Goal: Task Accomplishment & Management: Manage account settings

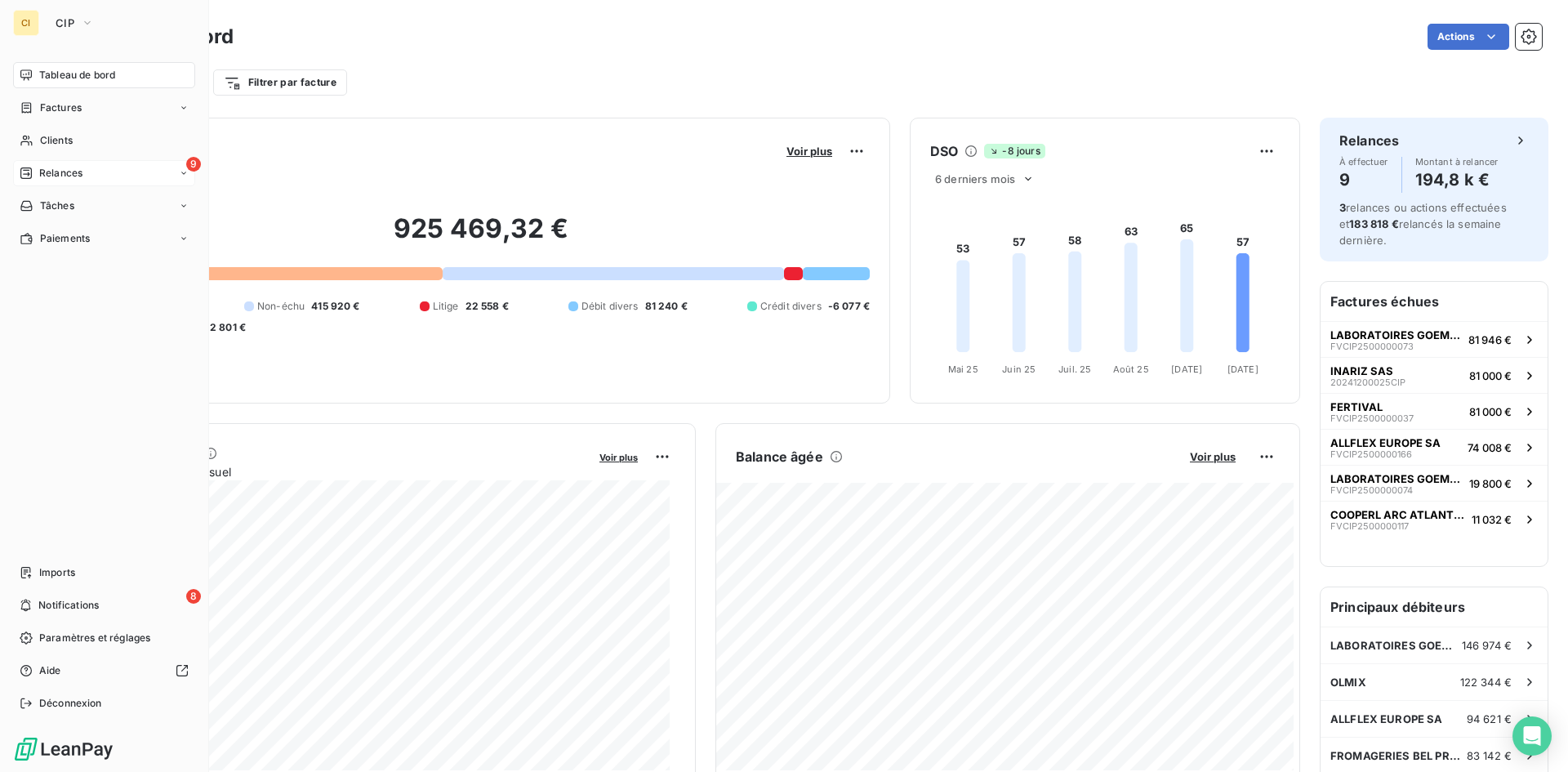
click at [42, 171] on span "Relances" at bounding box center [61, 173] width 43 height 14
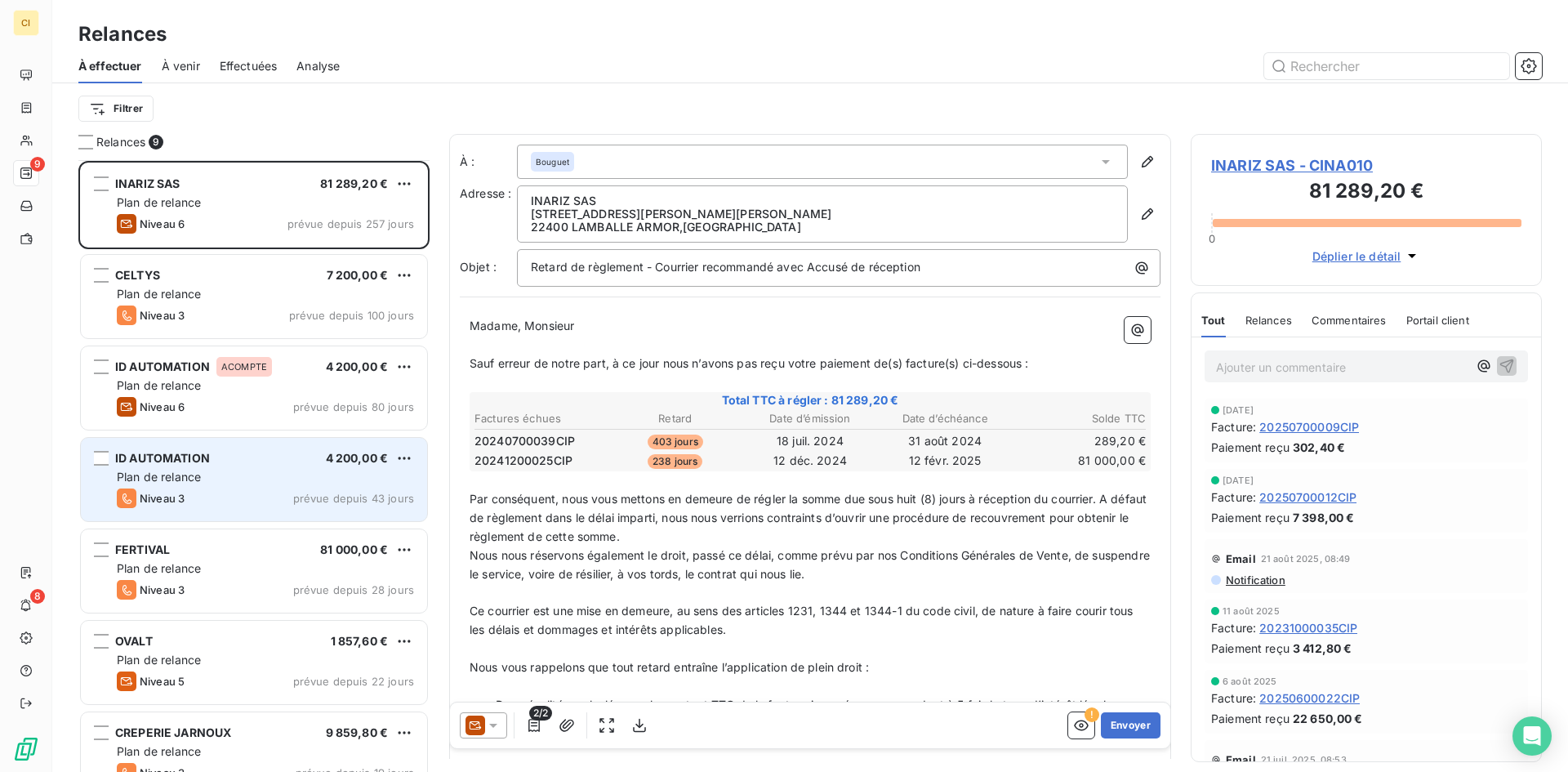
scroll to position [212, 0]
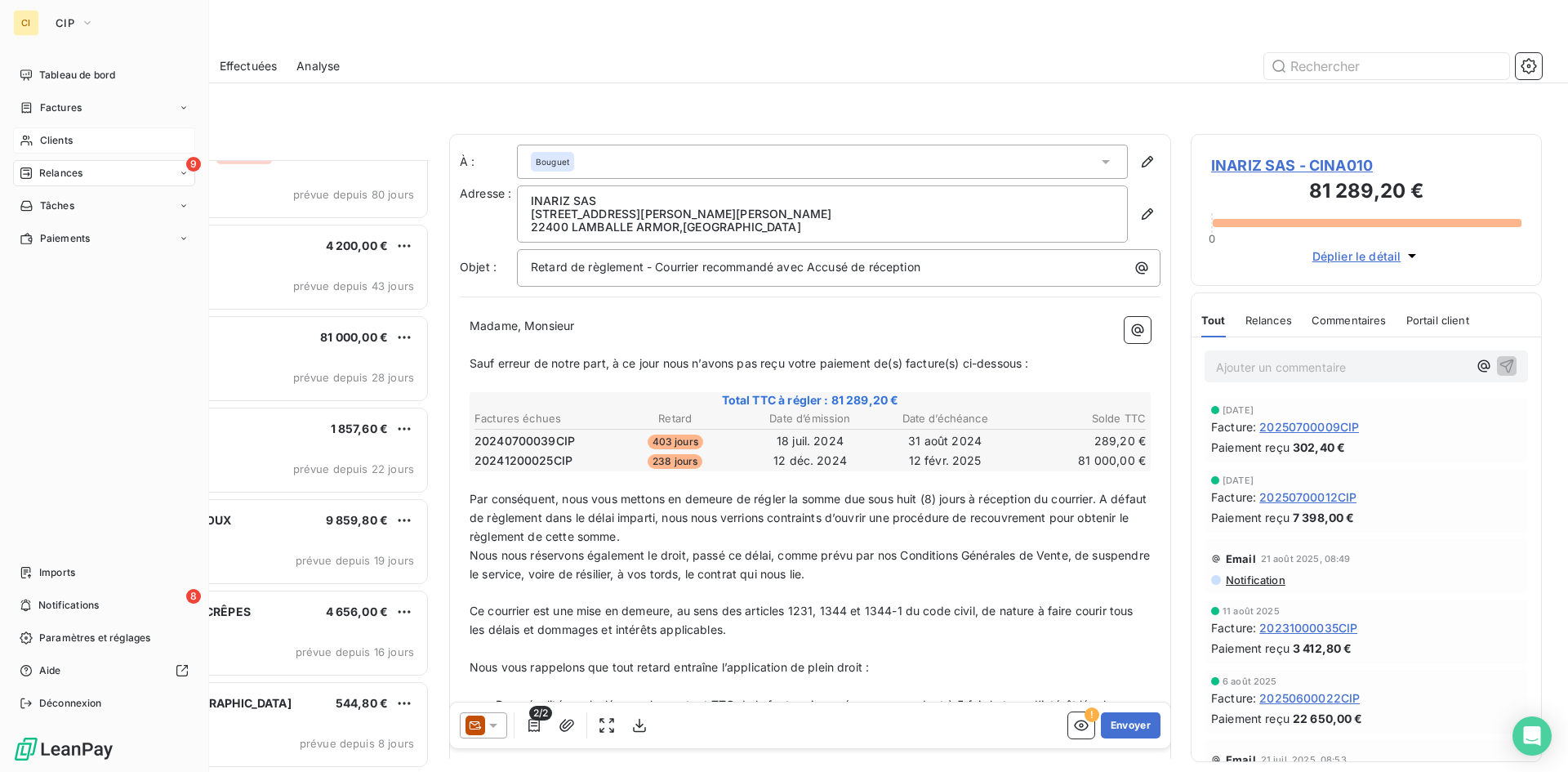
click at [51, 143] on span "Clients" at bounding box center [56, 140] width 33 height 14
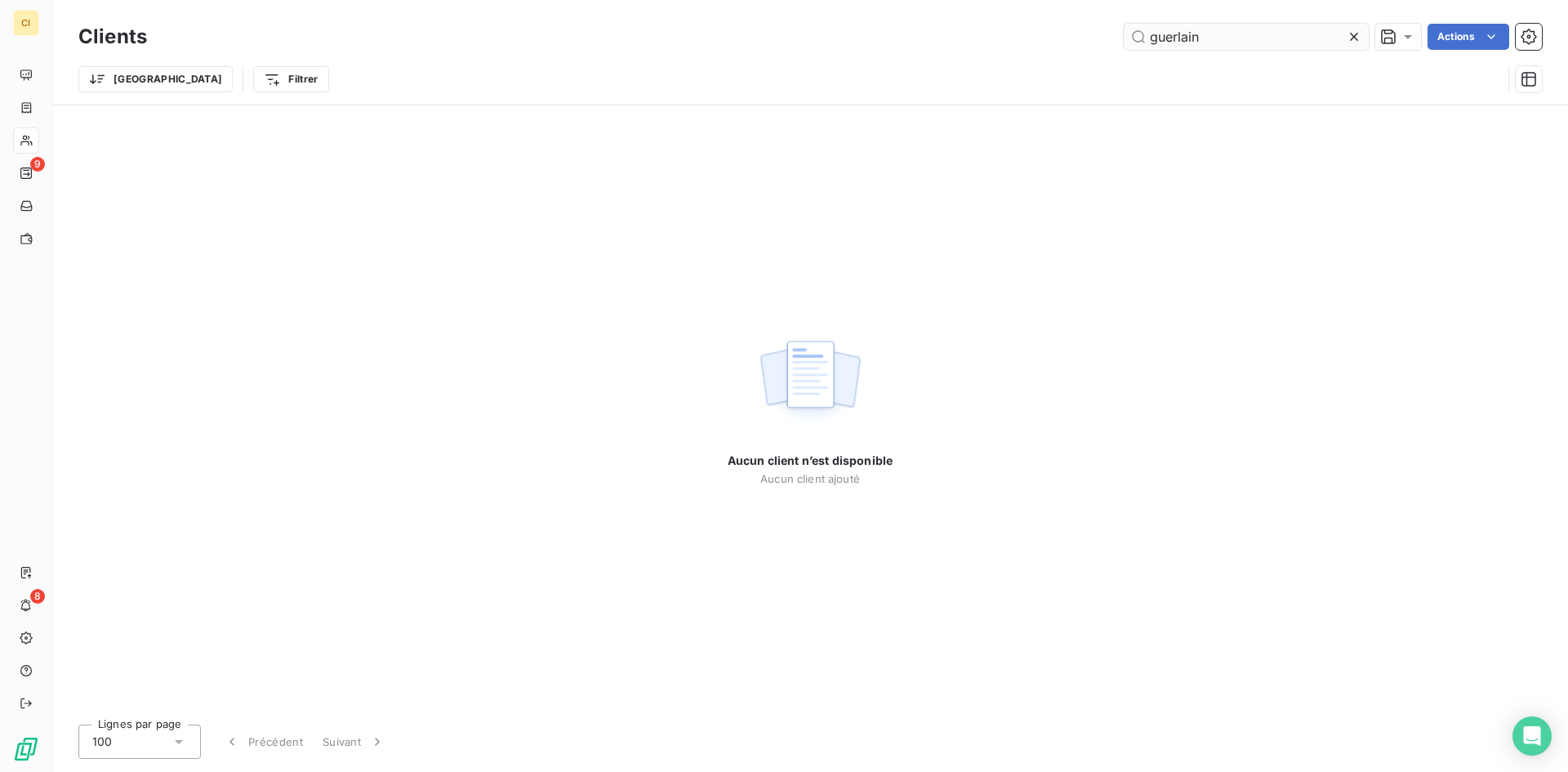
drag, startPoint x: 1217, startPoint y: 37, endPoint x: 1124, endPoint y: 30, distance: 93.3
click at [1124, 30] on input "guerlain" at bounding box center [1246, 36] width 245 height 26
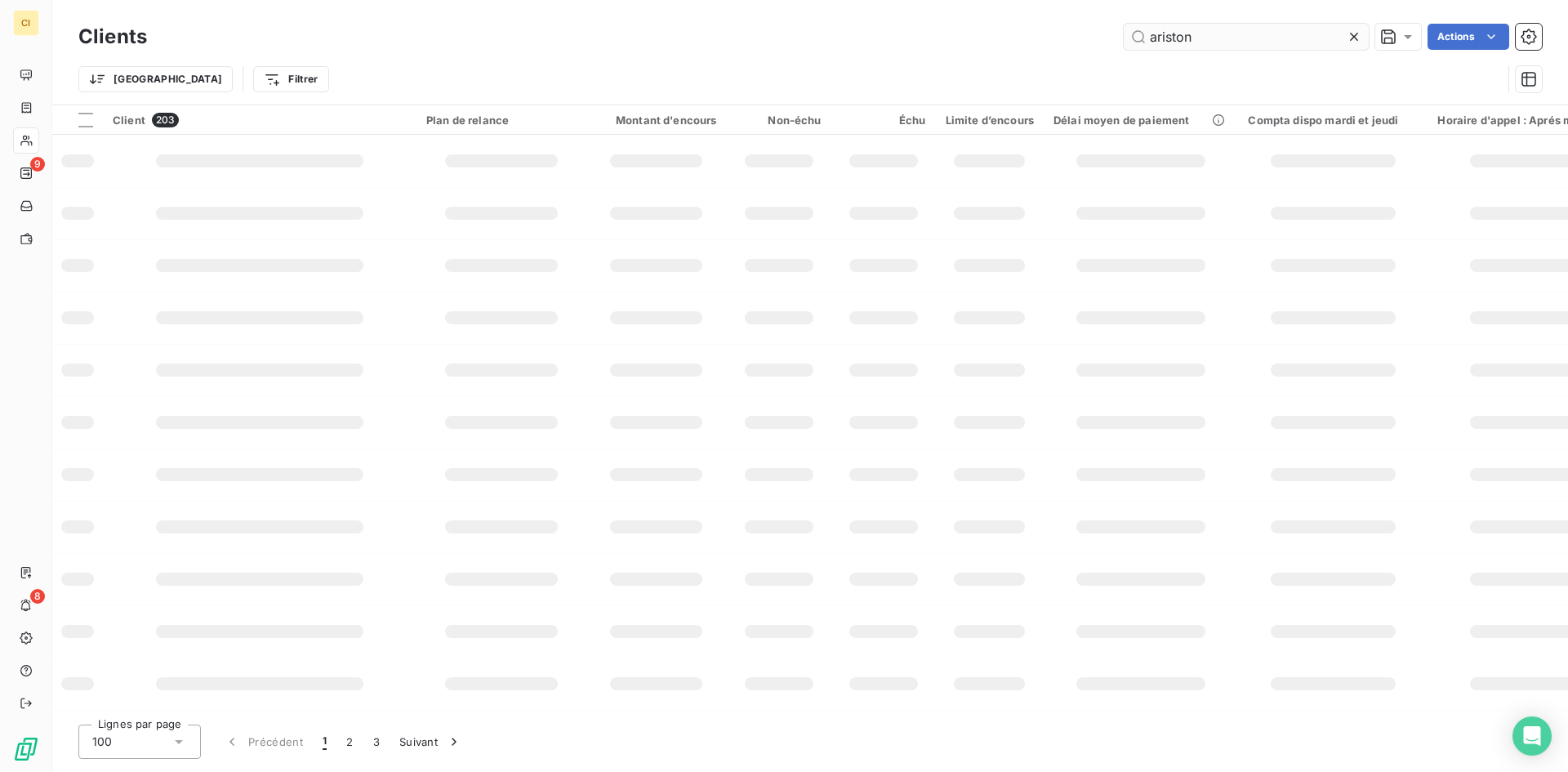
type input "ariston"
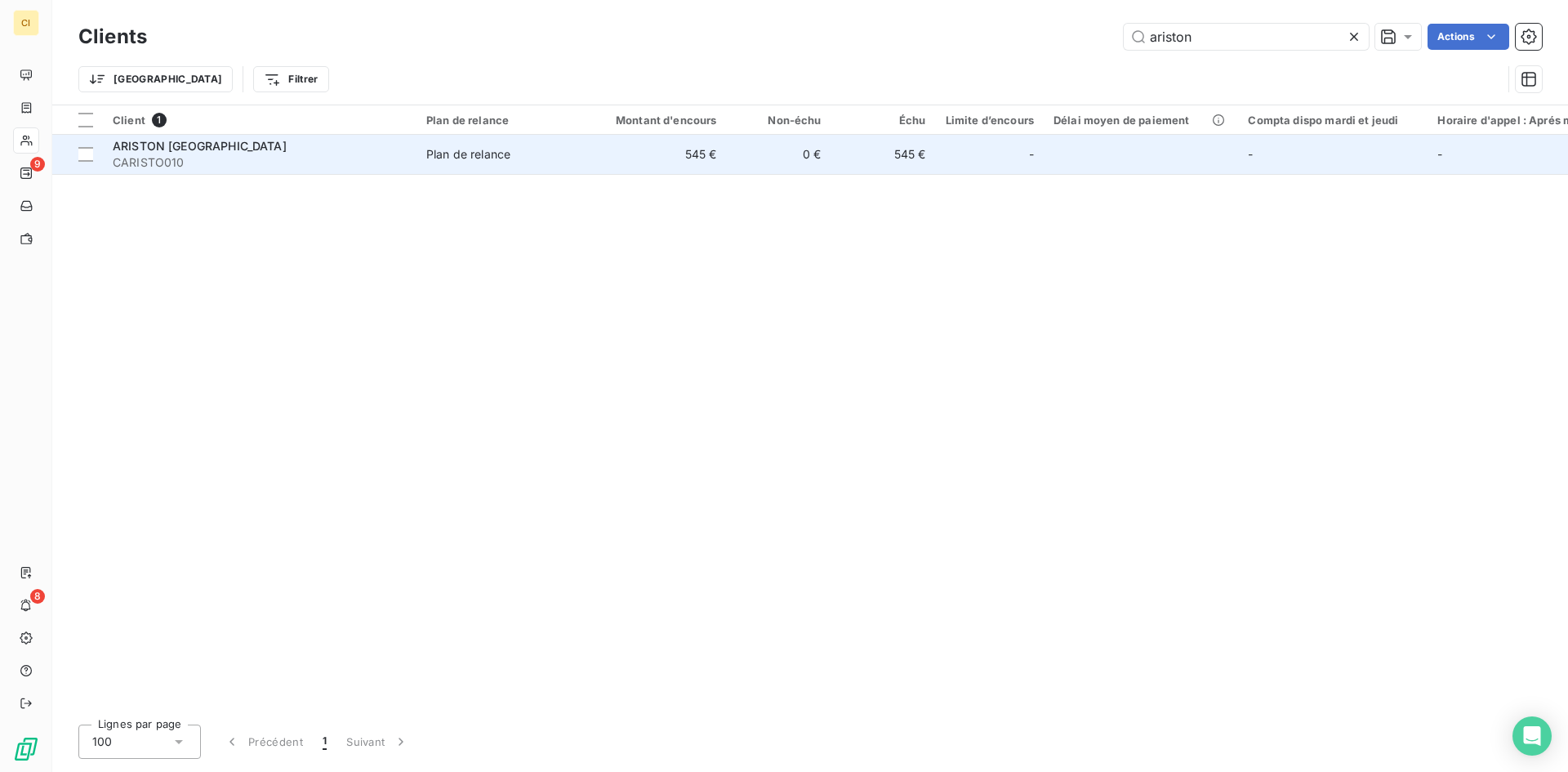
click at [692, 156] on td "545 €" at bounding box center [657, 155] width 140 height 39
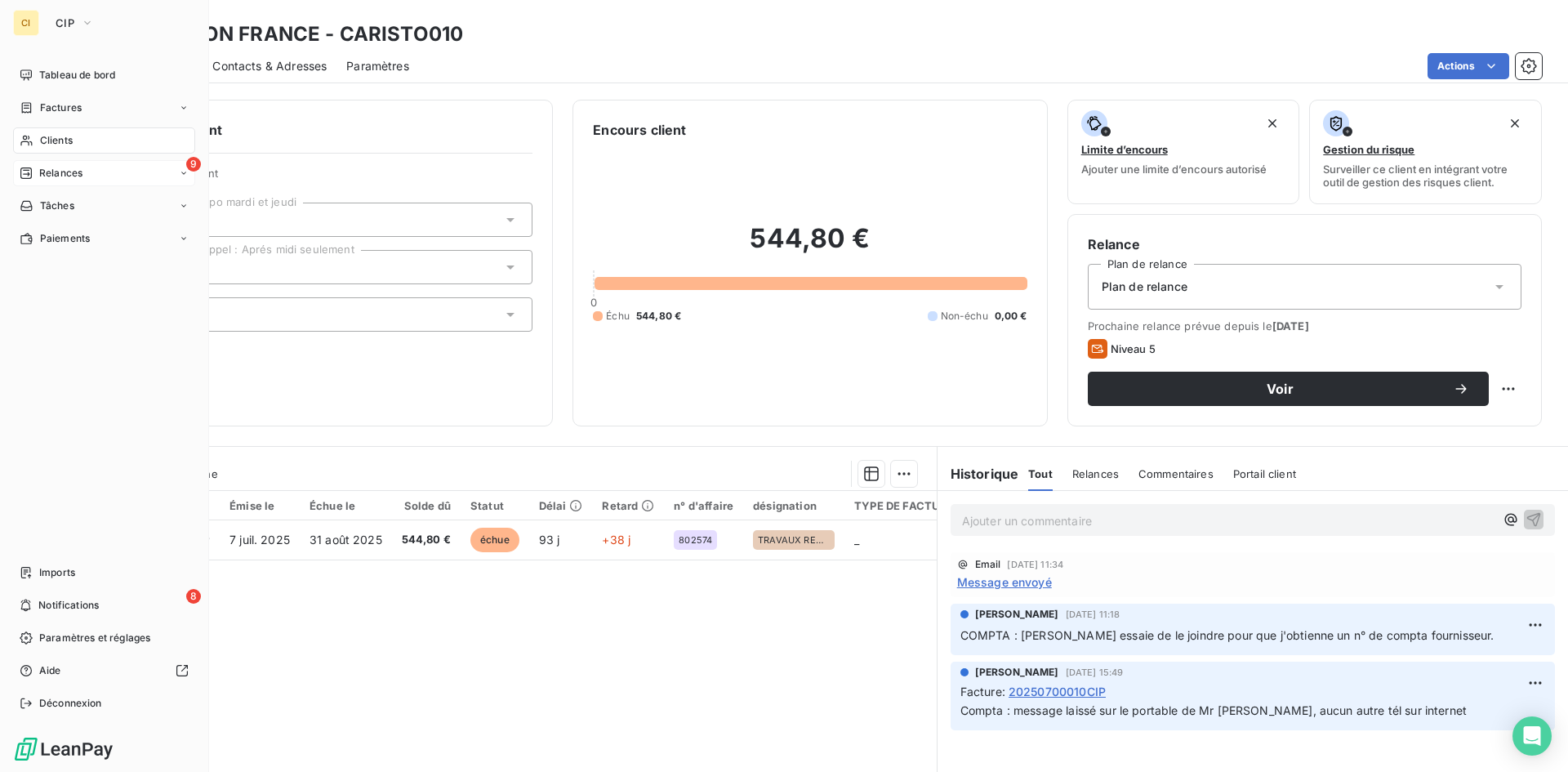
click at [57, 172] on span "Relances" at bounding box center [61, 173] width 43 height 14
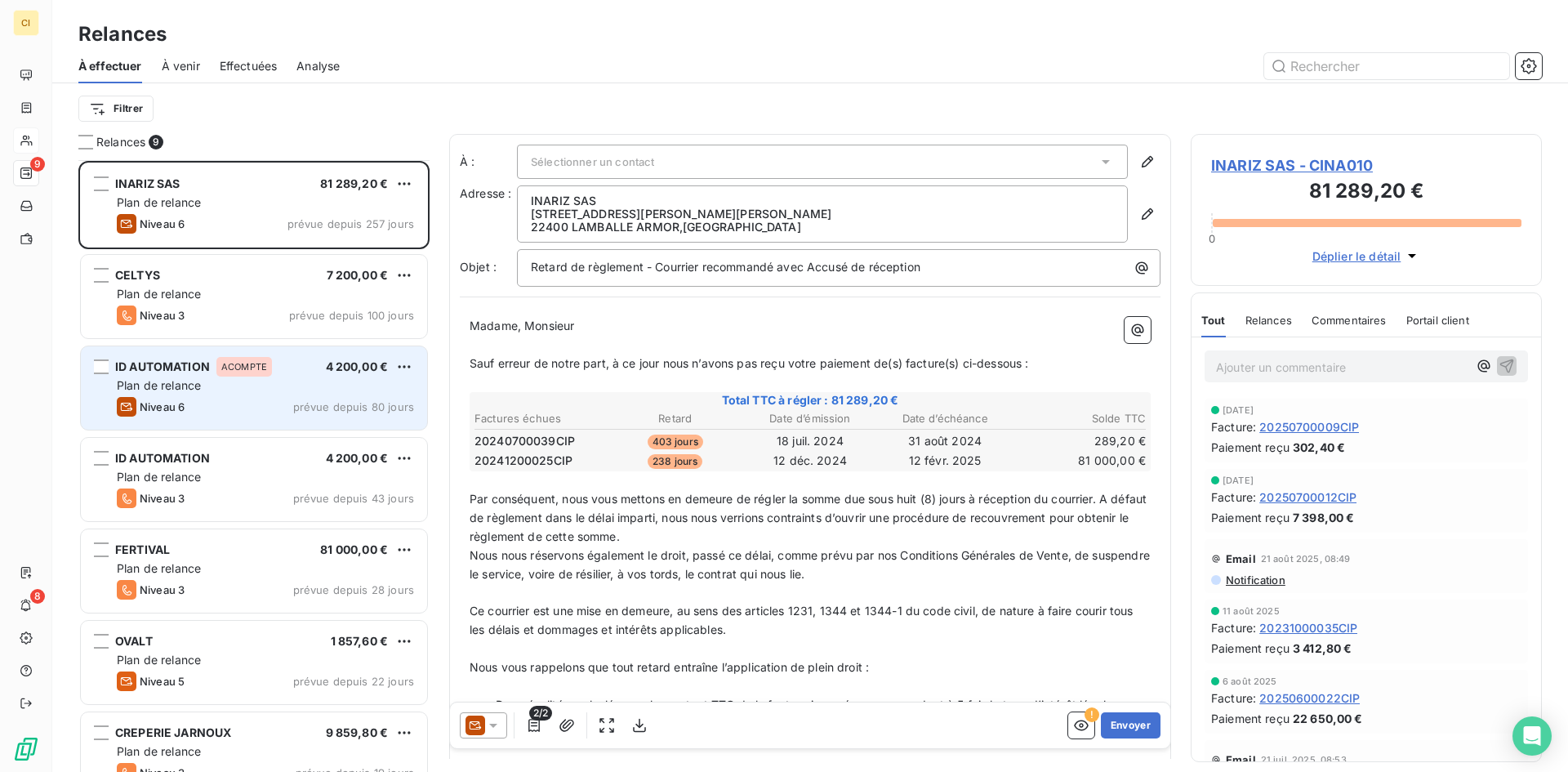
scroll to position [212, 0]
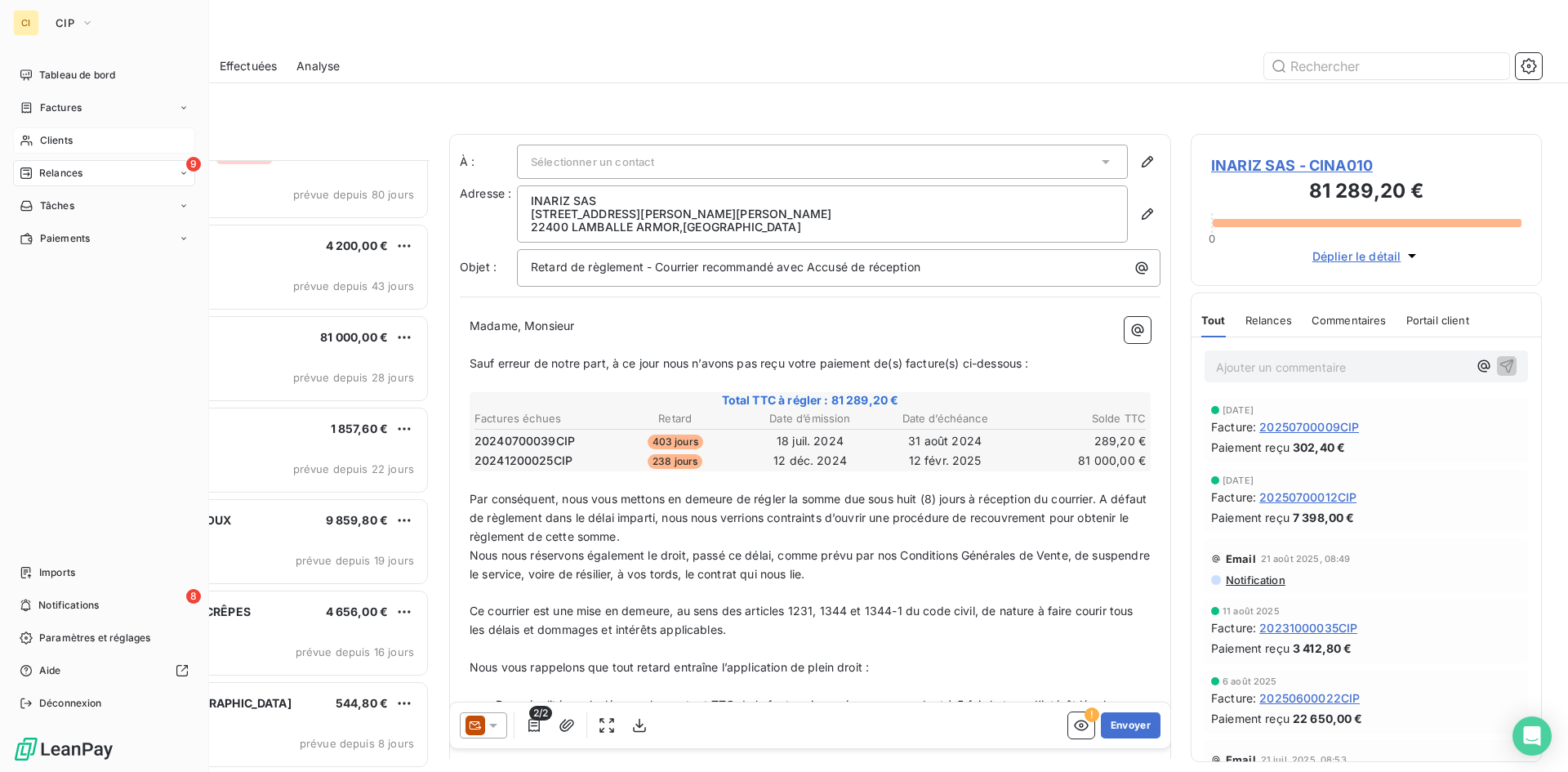
click at [46, 146] on span "Clients" at bounding box center [56, 140] width 33 height 14
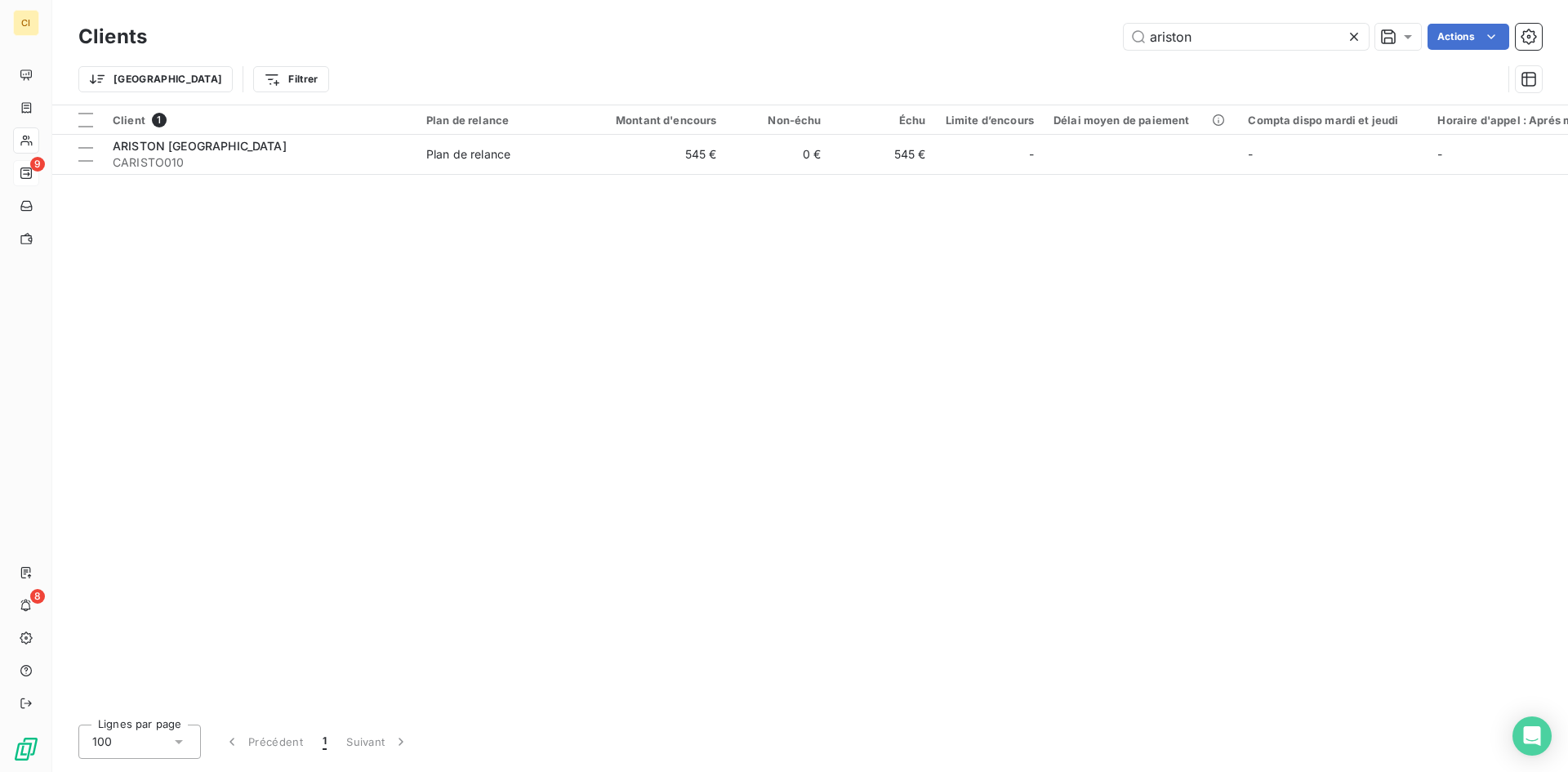
drag, startPoint x: 1191, startPoint y: 35, endPoint x: 1101, endPoint y: 37, distance: 90.0
click at [1102, 37] on div "ariston Actions" at bounding box center [854, 36] width 1376 height 26
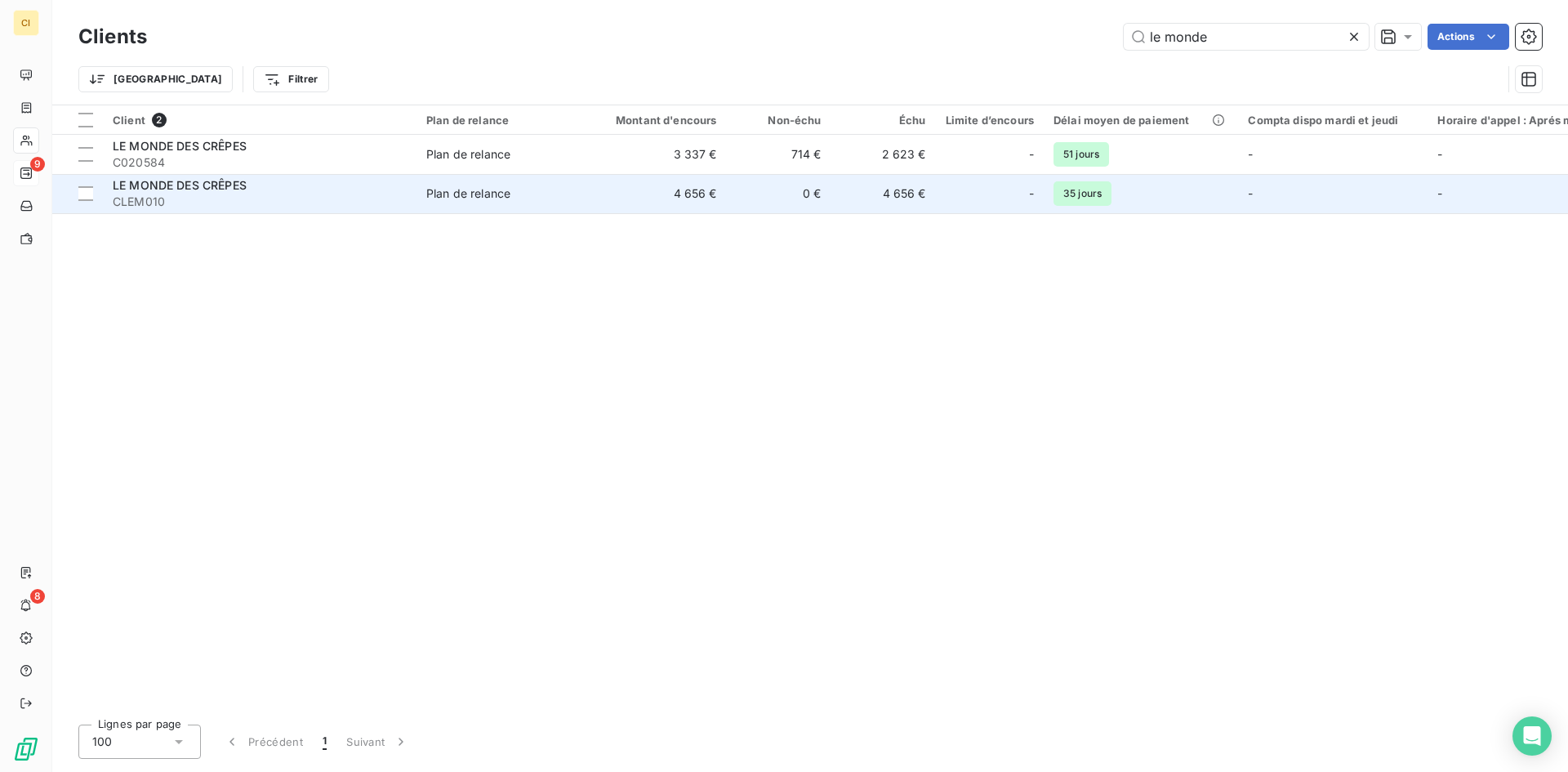
type input "le monde"
click at [289, 196] on span "CLEM010" at bounding box center [259, 201] width 294 height 16
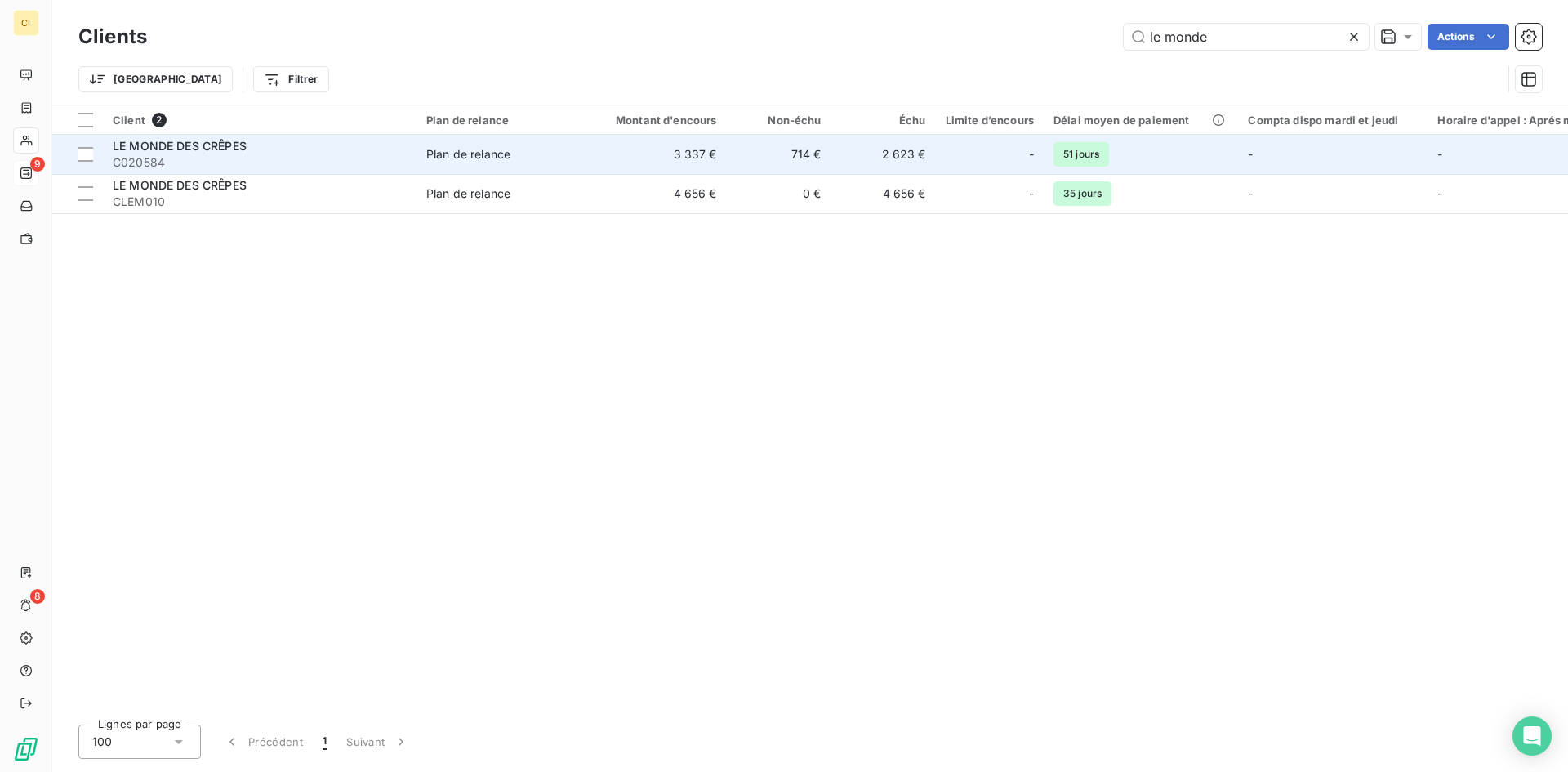
click at [146, 139] on span "LE MONDE DES CRÊPES" at bounding box center [180, 146] width 134 height 14
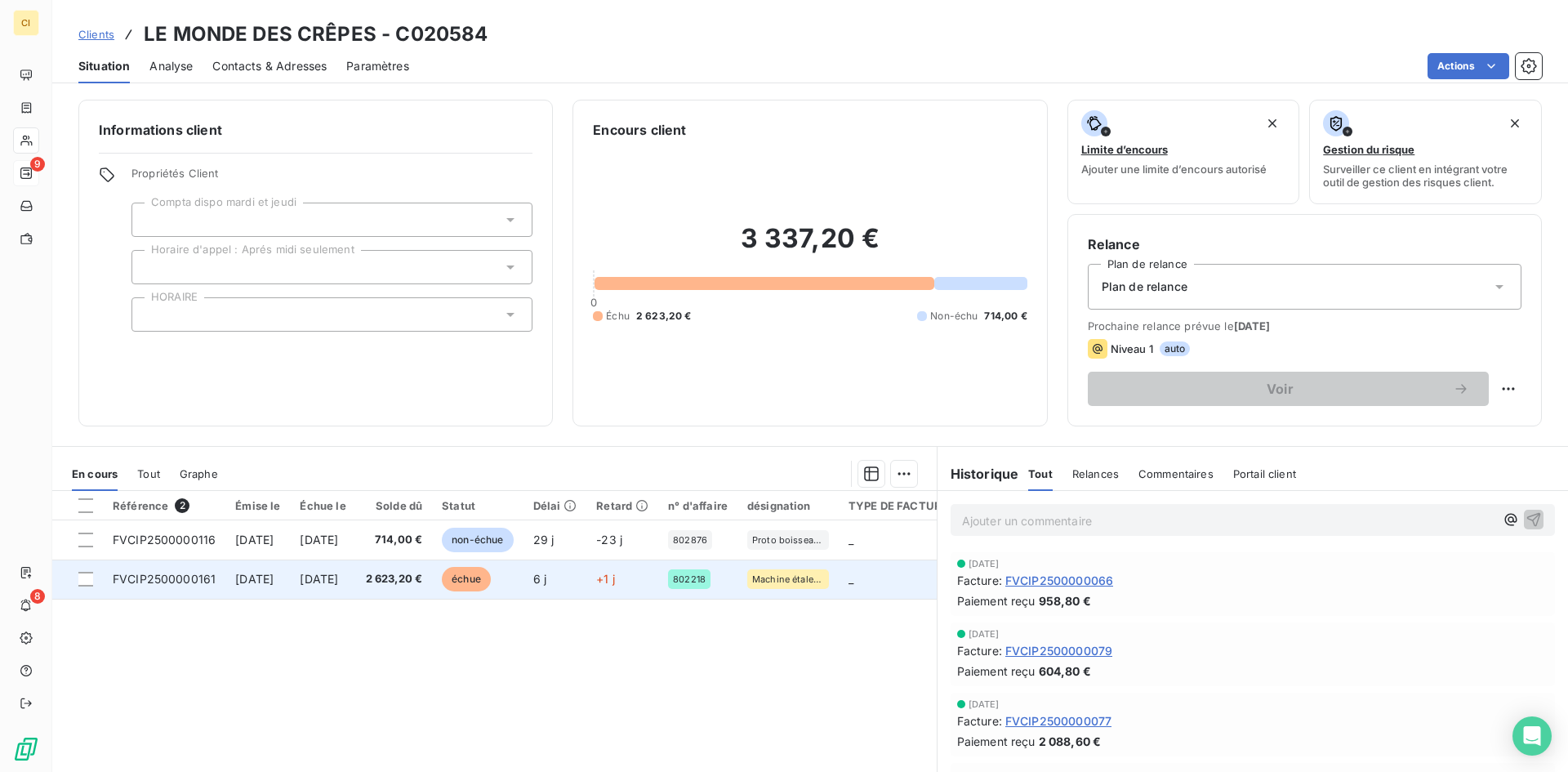
click at [428, 589] on td "2 623,20 €" at bounding box center [394, 579] width 77 height 39
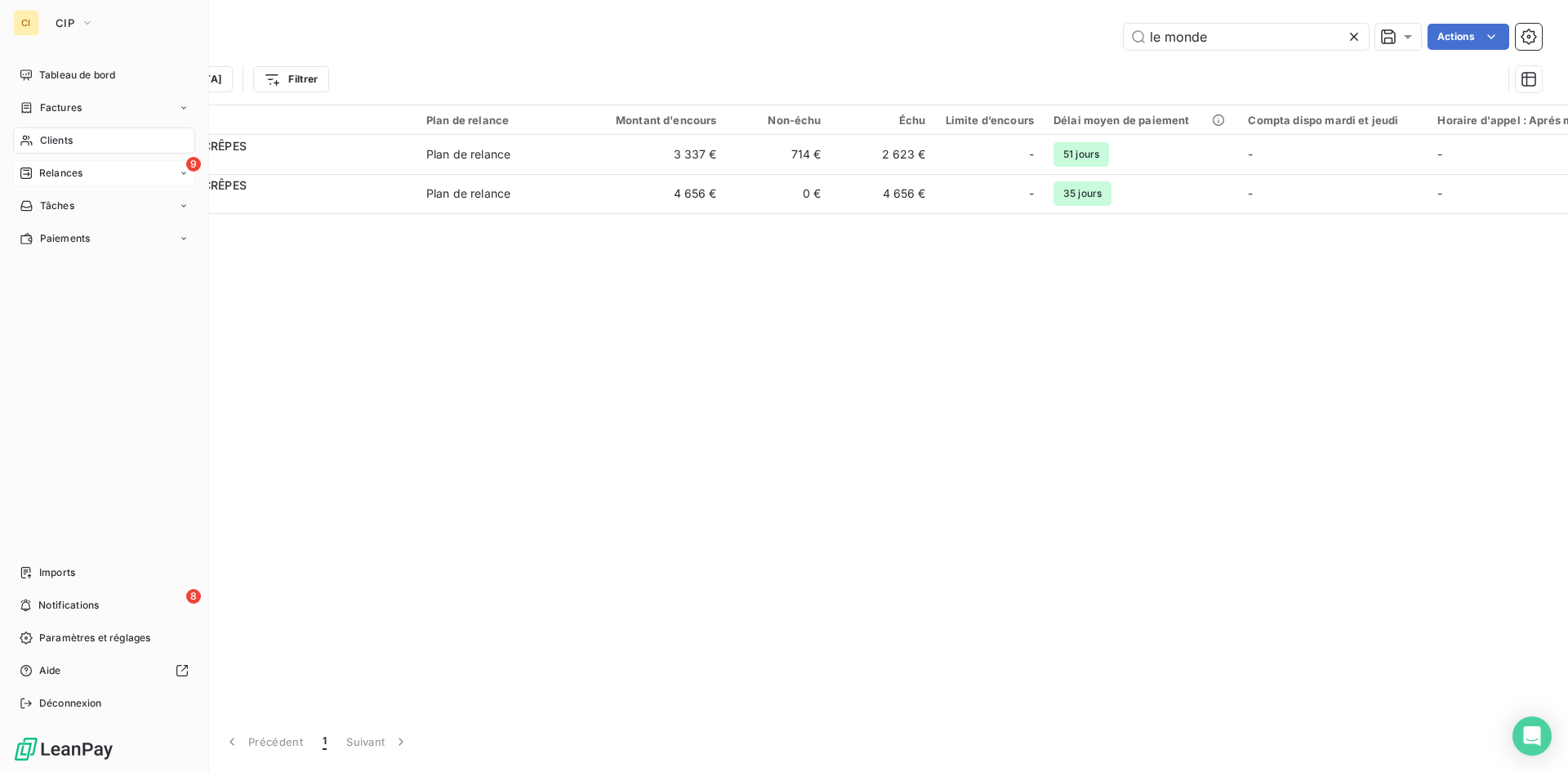
click at [55, 162] on div "9 Relances" at bounding box center [105, 173] width 182 height 26
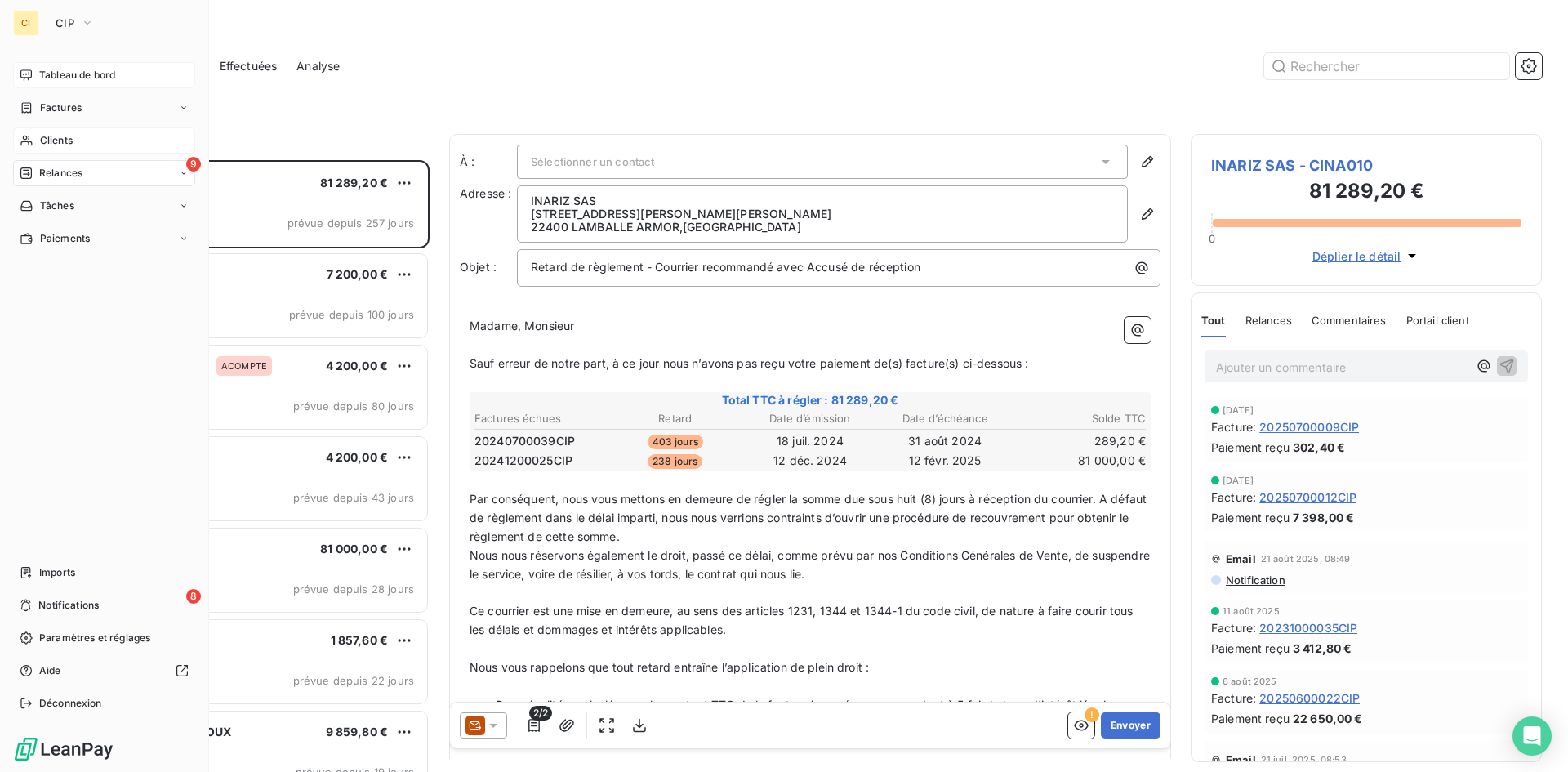
click at [49, 72] on span "Tableau de bord" at bounding box center [77, 75] width 76 height 14
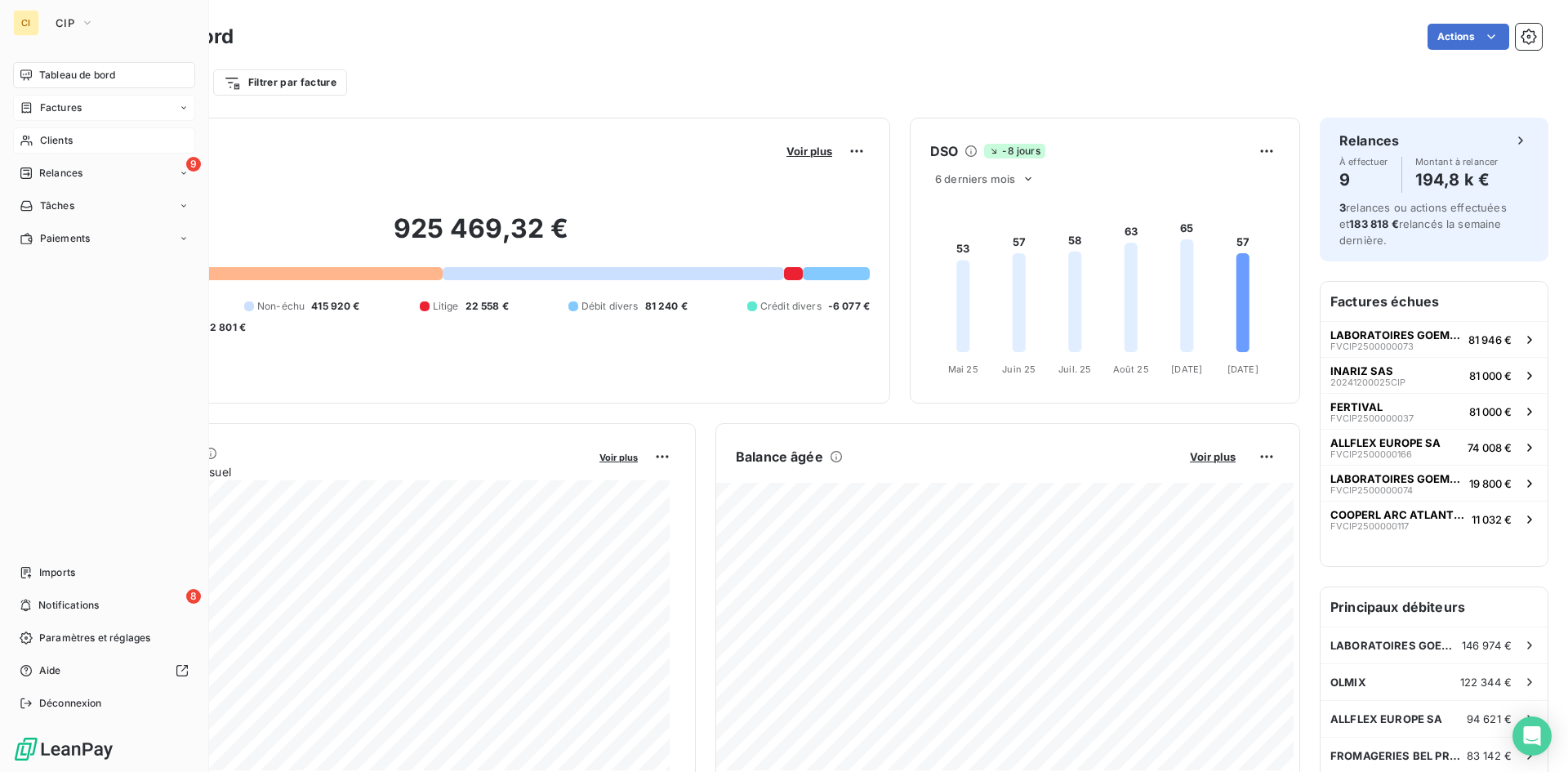
click at [185, 108] on icon at bounding box center [183, 107] width 10 height 10
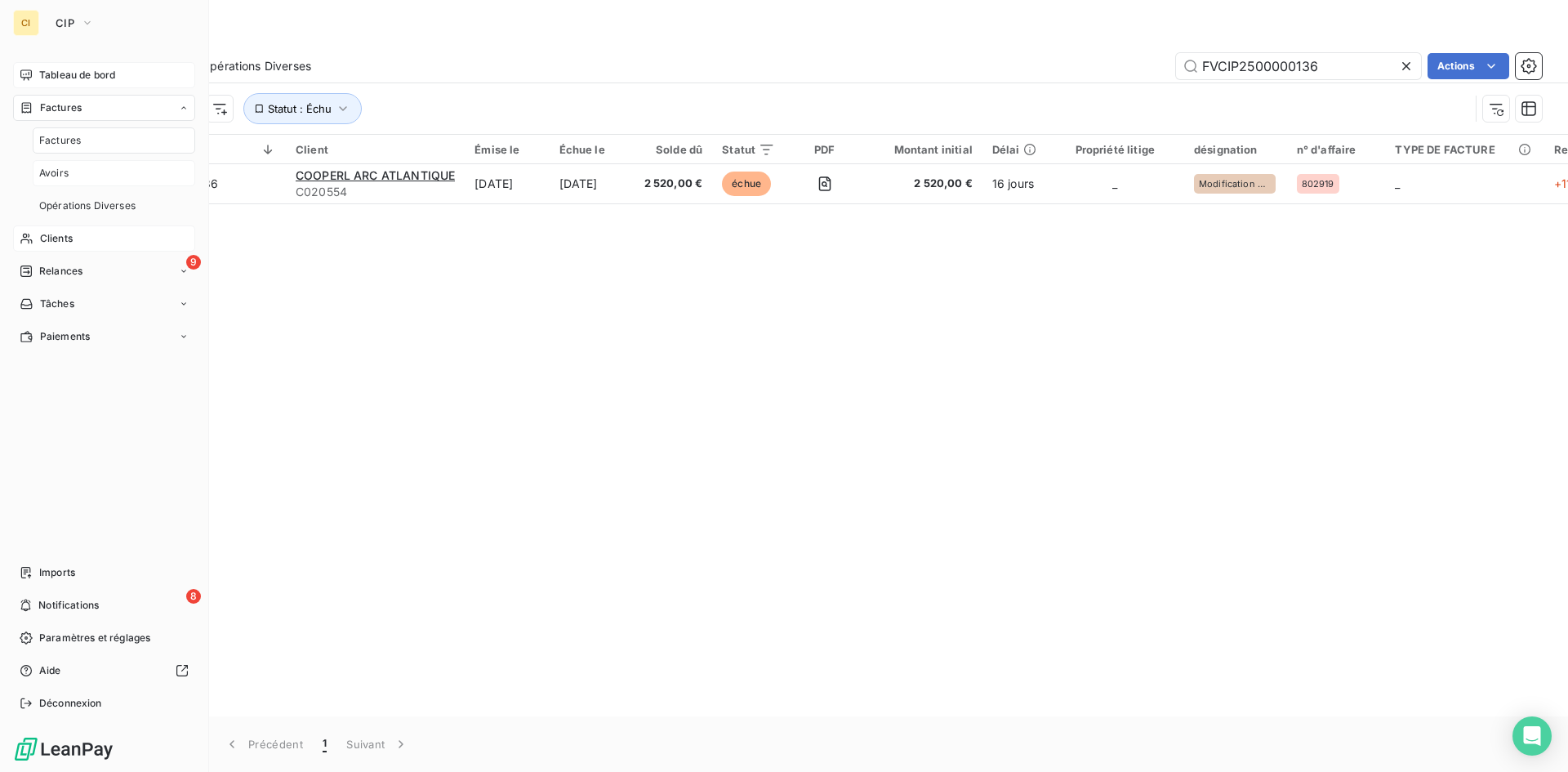
click at [89, 174] on div "Avoirs" at bounding box center [114, 173] width 163 height 26
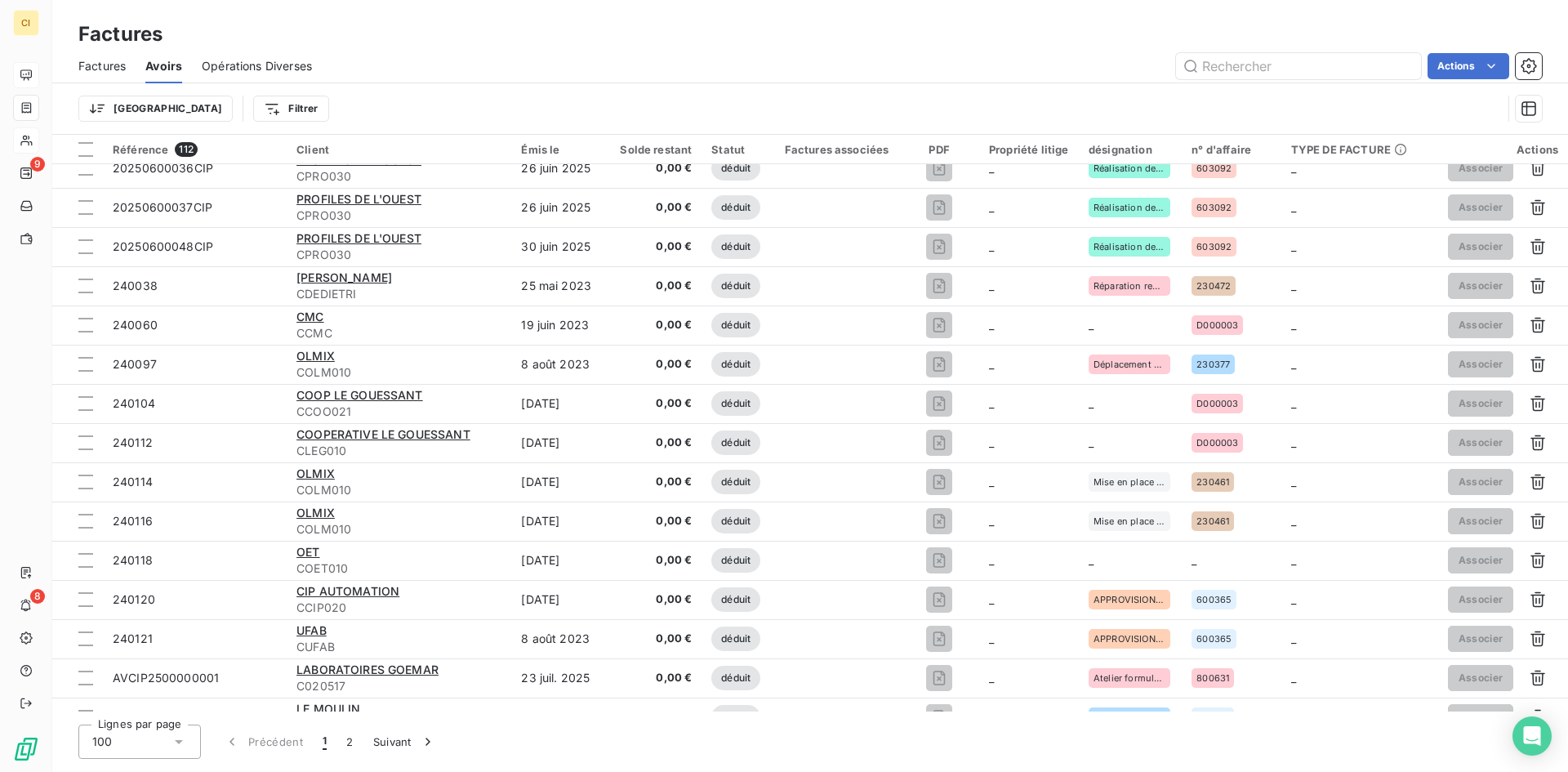
scroll to position [3374, 0]
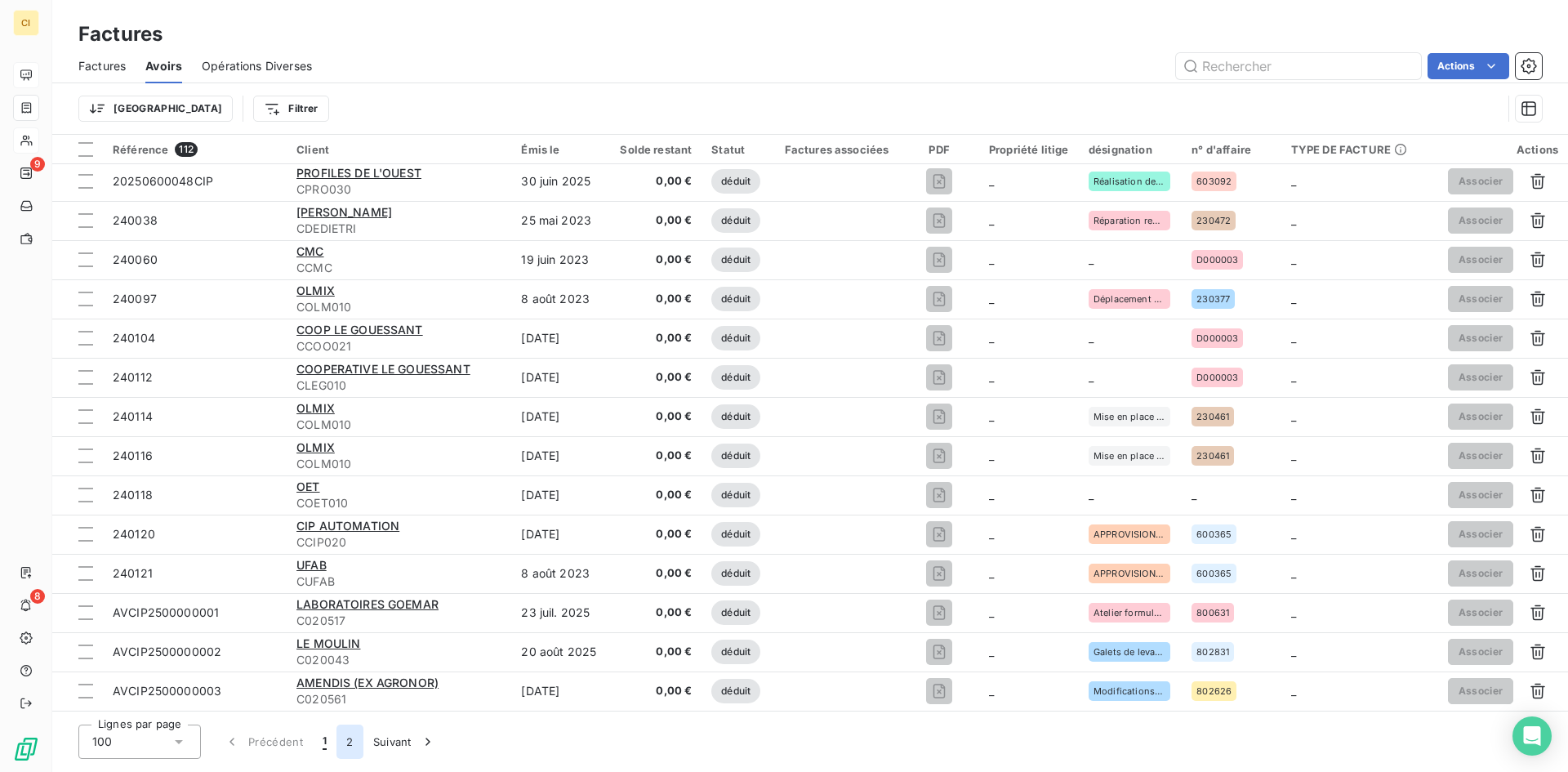
click at [352, 740] on button "2" at bounding box center [349, 742] width 26 height 34
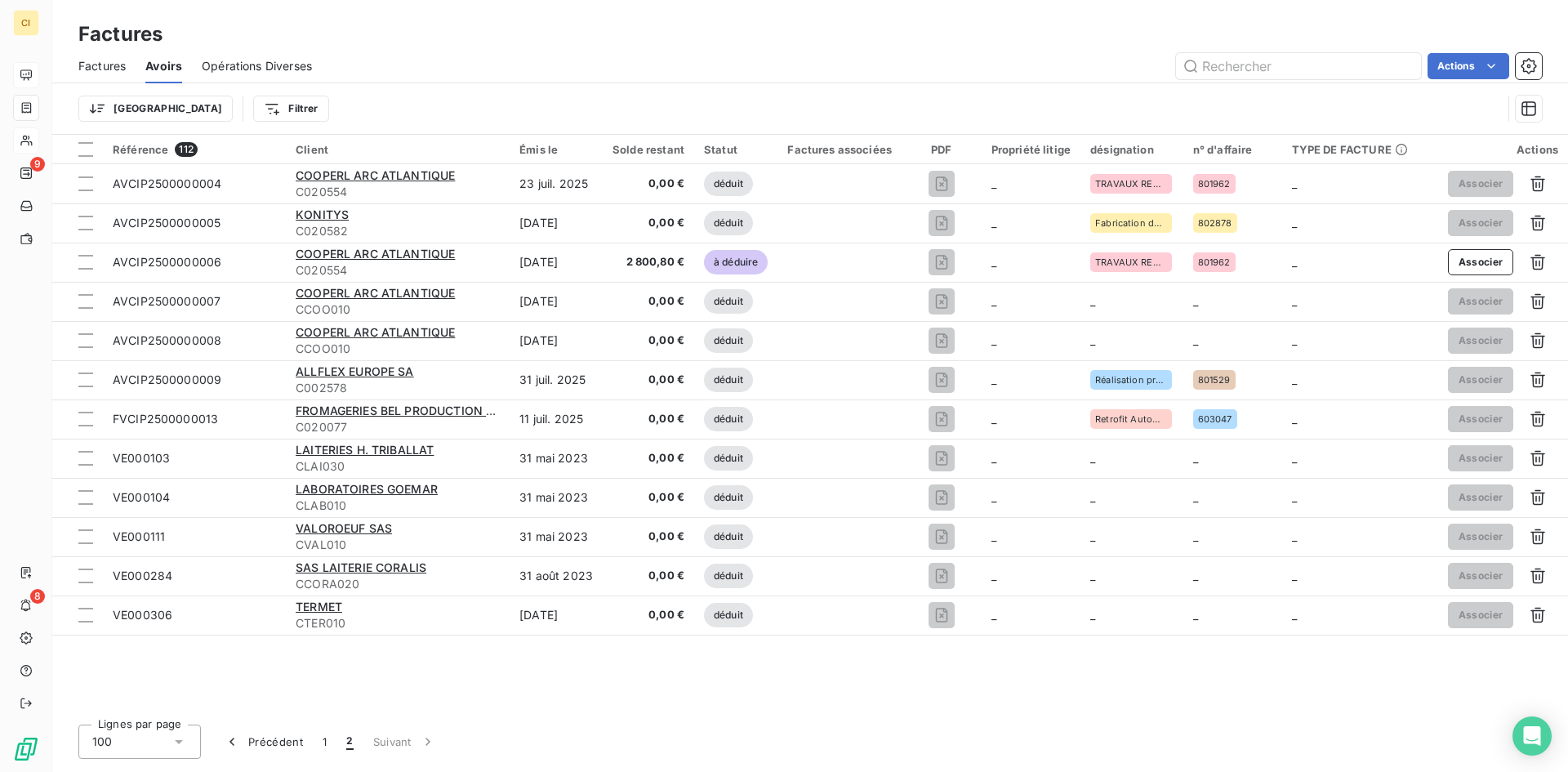
scroll to position [0, 0]
